Goal: Task Accomplishment & Management: Manage account settings

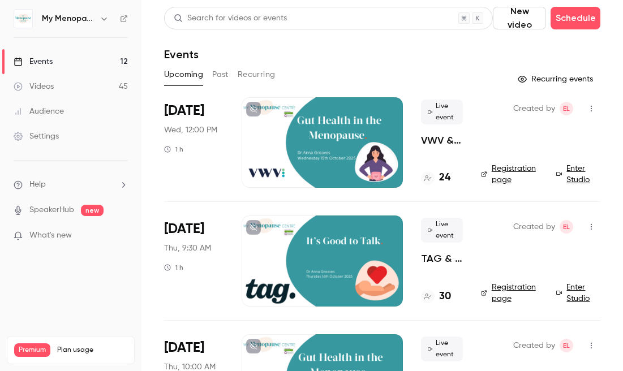
scroll to position [187, 0]
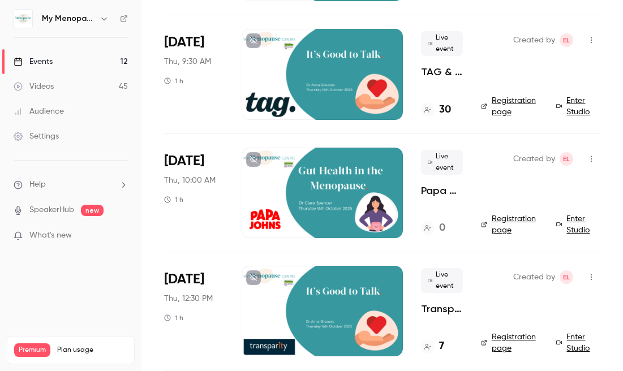
click at [324, 190] on div at bounding box center [322, 193] width 161 height 91
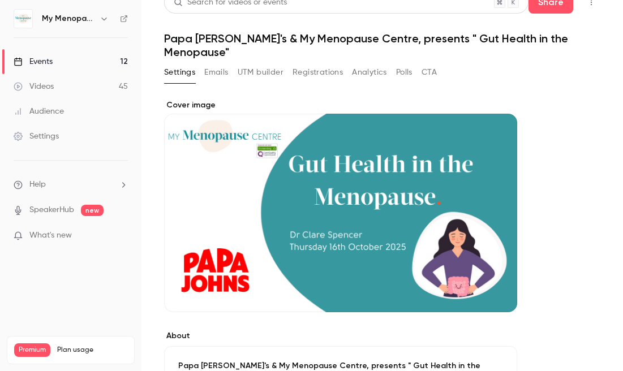
scroll to position [15, 0]
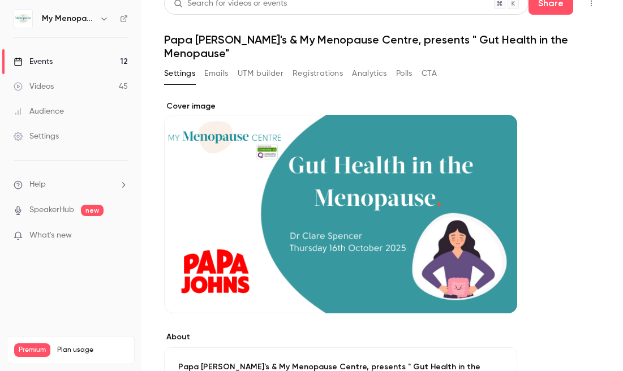
click at [592, 5] on icon "button" at bounding box center [591, 3] width 9 height 8
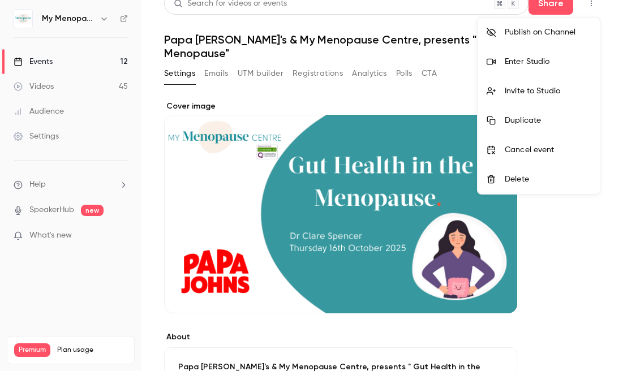
click at [252, 194] on div at bounding box center [311, 185] width 623 height 371
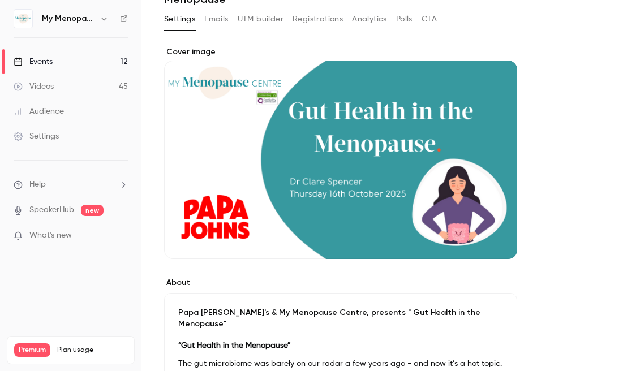
scroll to position [79, 0]
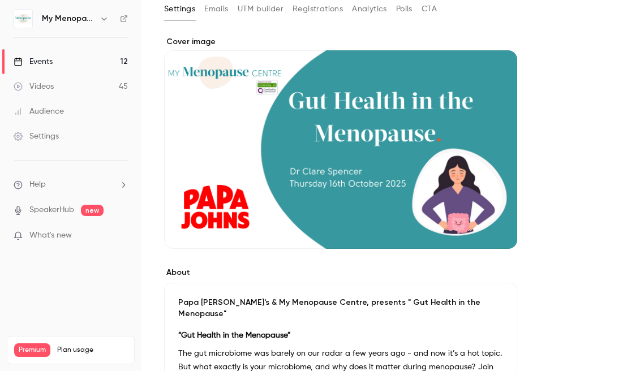
click at [496, 225] on icon "Cover image" at bounding box center [496, 228] width 7 height 7
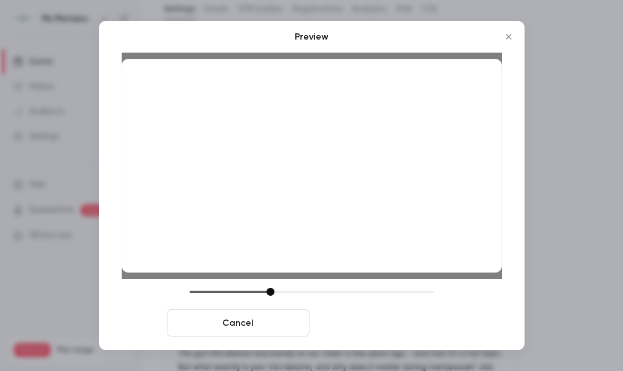
click at [396, 311] on button "Save cover" at bounding box center [385, 323] width 143 height 27
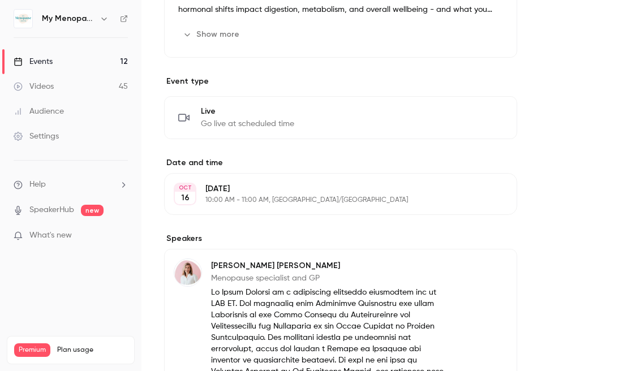
scroll to position [473, 0]
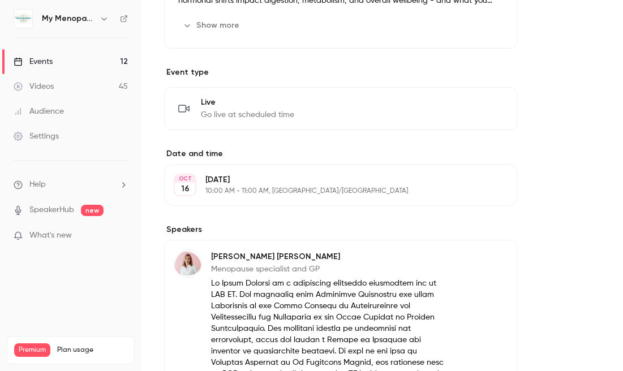
click at [264, 174] on p "[DATE]" at bounding box center [331, 179] width 252 height 11
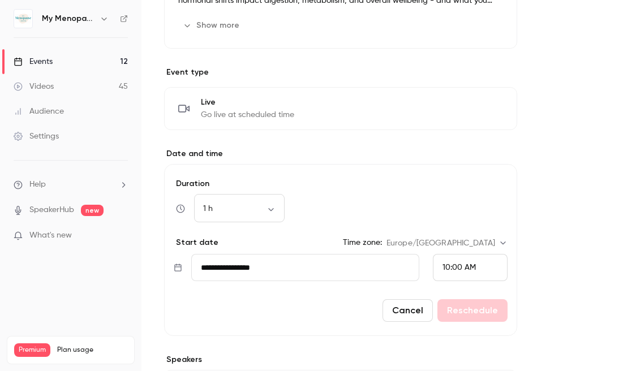
click at [257, 254] on input "**********" at bounding box center [305, 267] width 228 height 27
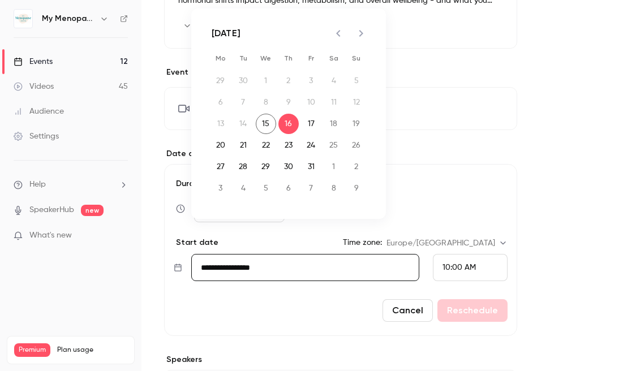
click at [360, 34] on icon "Next month" at bounding box center [361, 33] width 4 height 7
click at [361, 33] on icon "Next month" at bounding box center [361, 33] width 4 height 7
click at [289, 121] on button "15" at bounding box center [288, 124] width 20 height 20
type input "**********"
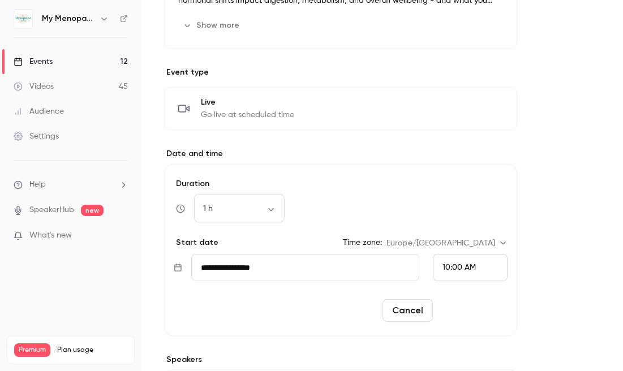
click at [473, 299] on button "Reschedule" at bounding box center [472, 310] width 70 height 23
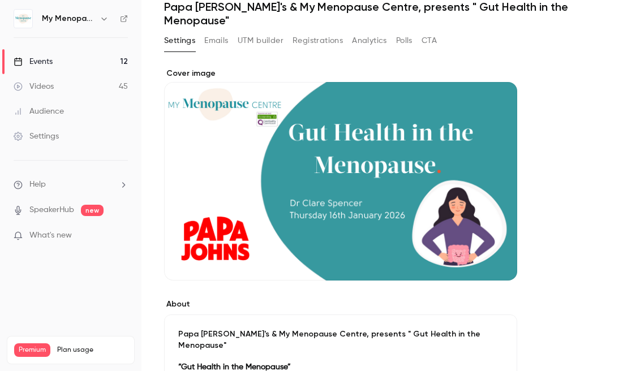
scroll to position [0, 0]
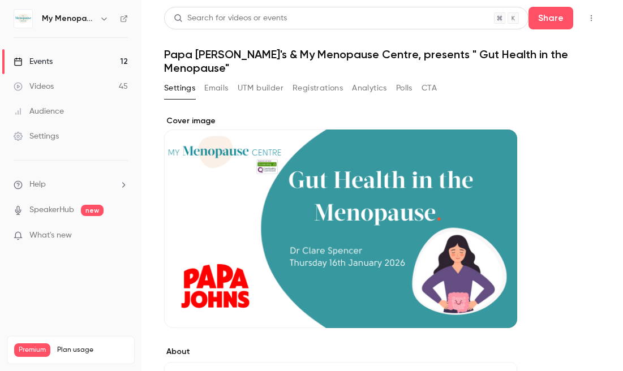
click at [39, 61] on div "Events" at bounding box center [33, 61] width 39 height 11
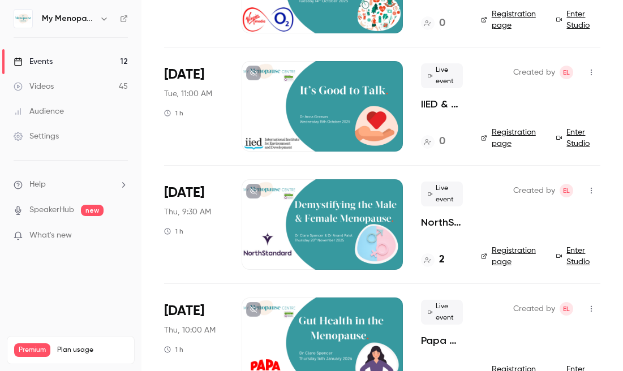
scroll to position [1140, 0]
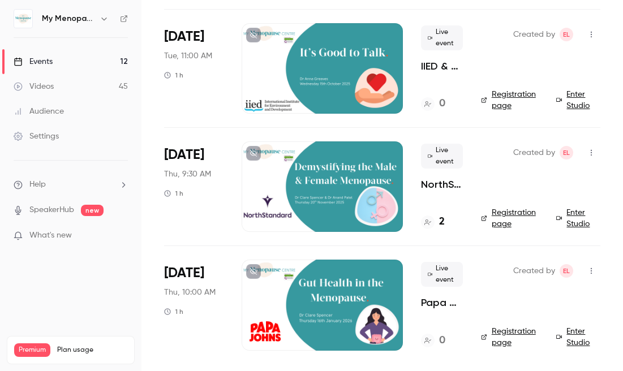
click at [591, 269] on icon "button" at bounding box center [591, 271] width 1 height 6
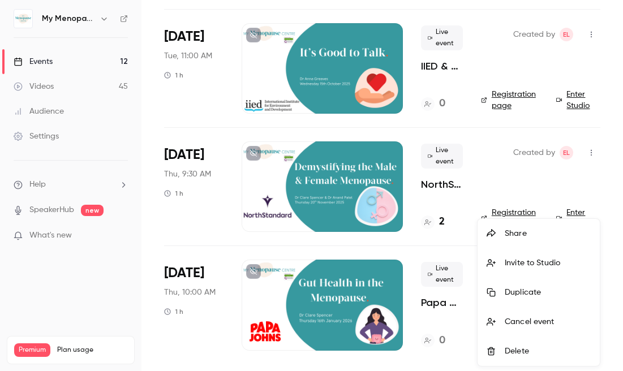
click at [508, 231] on div "Share" at bounding box center [548, 233] width 86 height 11
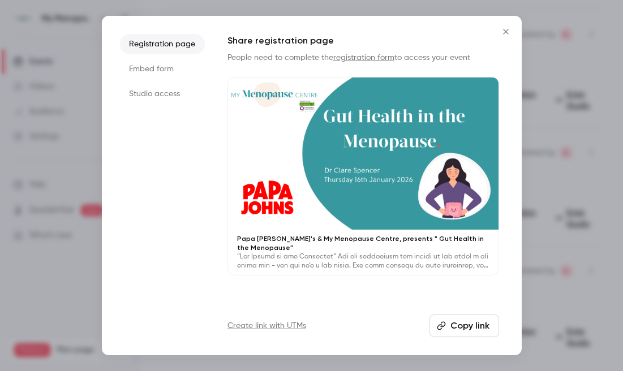
click at [460, 328] on button "Copy link" at bounding box center [464, 326] width 70 height 23
click at [505, 32] on icon "Close" at bounding box center [505, 31] width 5 height 5
click at [505, 32] on div "Created by EL Registration page Enter Studio" at bounding box center [540, 68] width 119 height 91
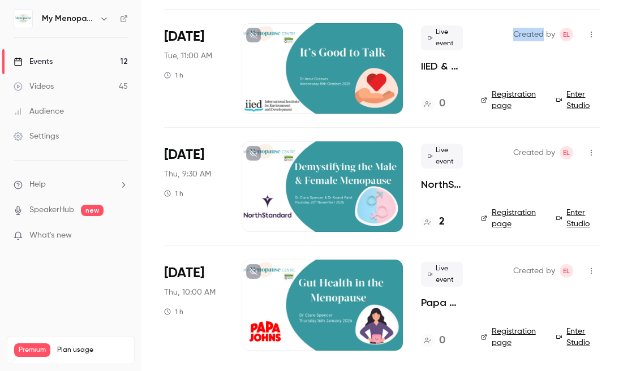
click at [350, 289] on div at bounding box center [322, 305] width 161 height 91
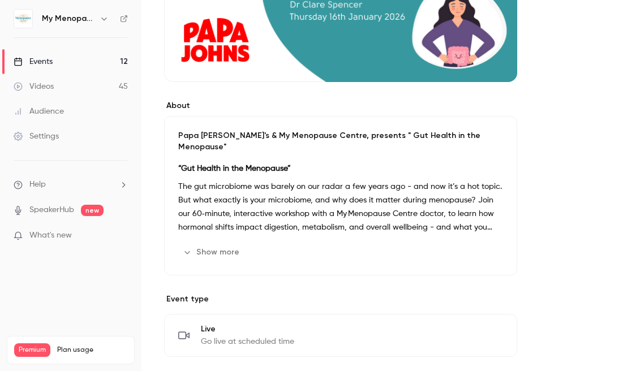
scroll to position [238, 0]
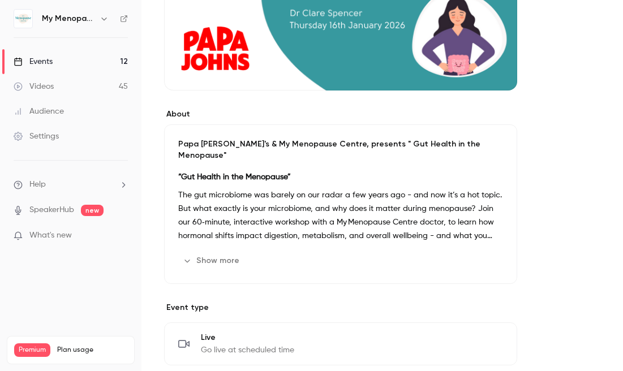
click at [301, 188] on p "The gut microbiome was barely on our radar a few years ago - and now it’s a hot…" at bounding box center [340, 215] width 325 height 54
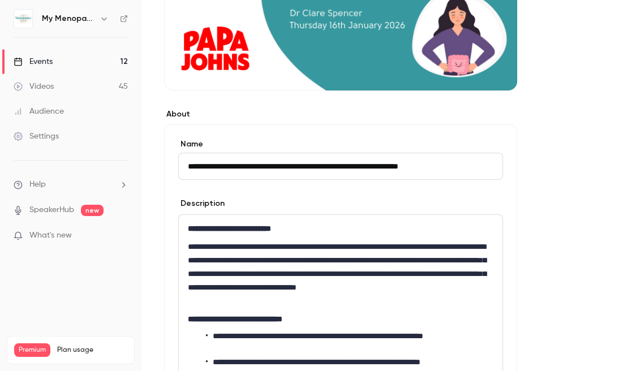
click at [303, 280] on p "**********" at bounding box center [341, 274] width 306 height 68
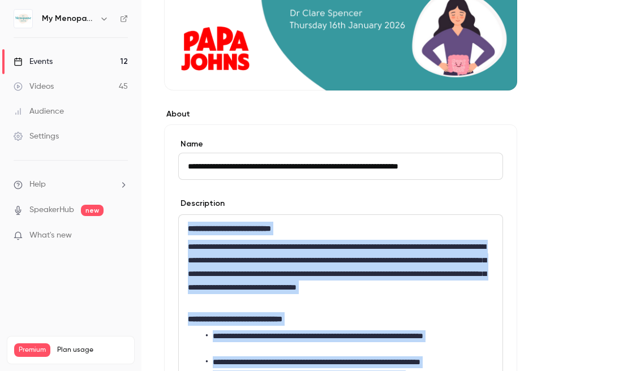
click at [263, 124] on div "**********" at bounding box center [340, 358] width 353 height 469
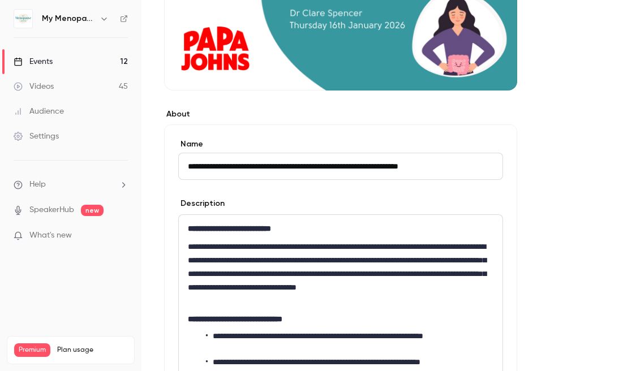
click at [46, 63] on div "Events" at bounding box center [33, 61] width 39 height 11
